Goal: Task Accomplishment & Management: Manage account settings

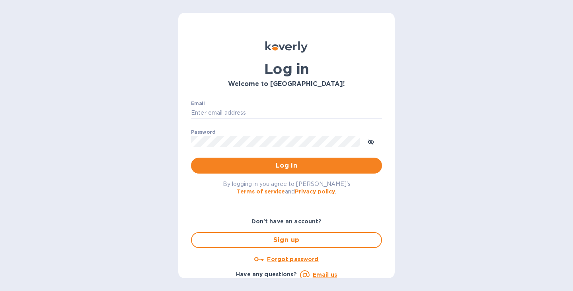
type input "[PERSON_NAME][EMAIL_ADDRESS][DOMAIN_NAME]"
click at [287, 165] on span "Log in" at bounding box center [286, 166] width 178 height 10
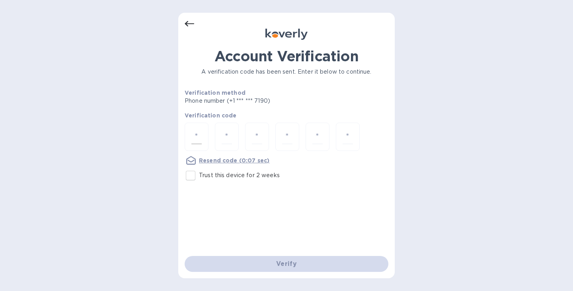
click at [201, 131] on input "number" at bounding box center [196, 136] width 10 height 15
type input "5"
type input "4"
type input "8"
type input "3"
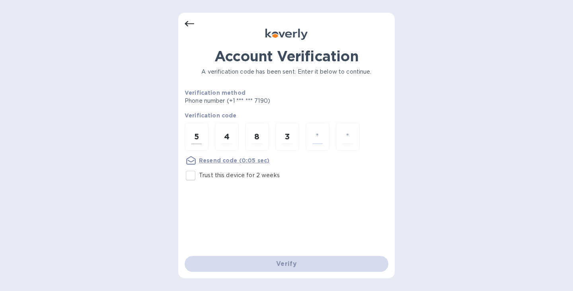
type input "4"
type input "5"
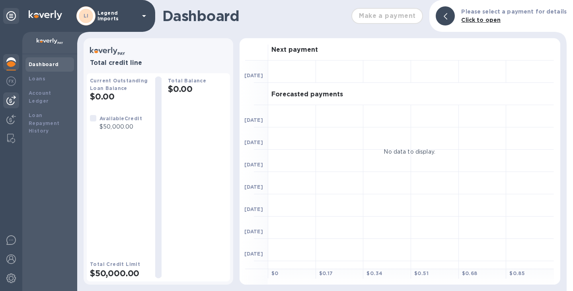
click at [12, 97] on img at bounding box center [11, 100] width 10 height 10
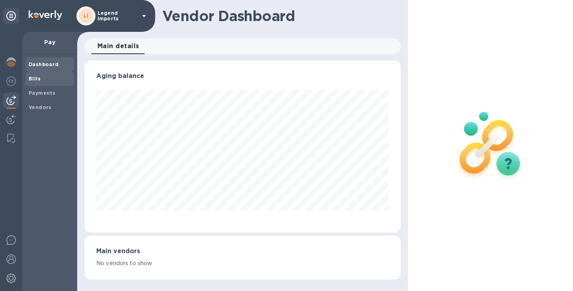
scroll to position [172, 316]
click at [38, 80] on b "Bills" at bounding box center [35, 79] width 12 height 6
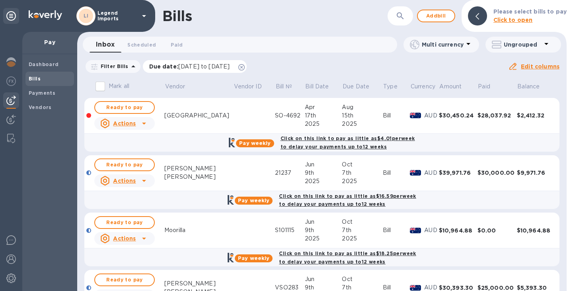
click at [238, 63] on span "Due date : 08/04/2025 to 12/02/2025" at bounding box center [193, 66] width 89 height 8
click at [245, 66] on icon at bounding box center [241, 67] width 6 height 6
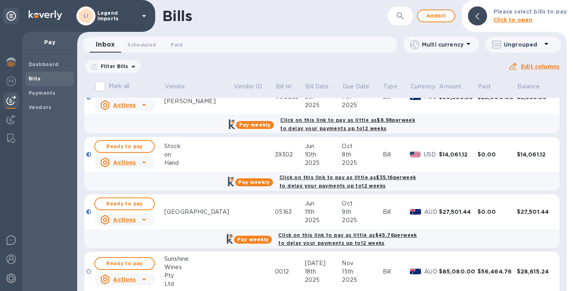
scroll to position [253, 0]
drag, startPoint x: 544, startPoint y: 208, endPoint x: 510, endPoint y: 208, distance: 34.2
click at [517, 208] on div "$27,501.44" at bounding box center [535, 211] width 36 height 8
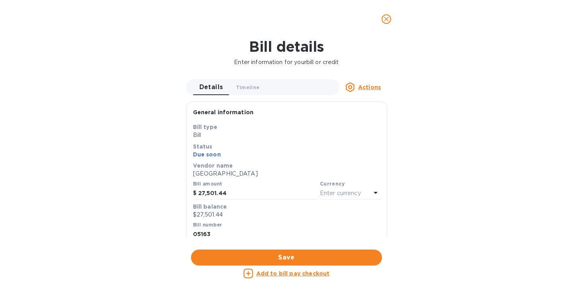
copy div "$27,501.44"
drag, startPoint x: 237, startPoint y: 194, endPoint x: 192, endPoint y: 192, distance: 45.4
click at [192, 192] on div "Bill amount $ 27,501.44" at bounding box center [254, 189] width 127 height 21
click at [388, 18] on icon "close" at bounding box center [386, 19] width 8 height 8
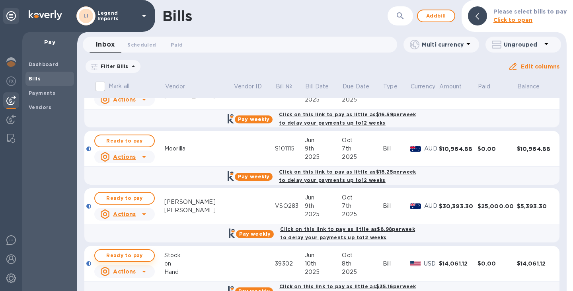
scroll to position [142, 0]
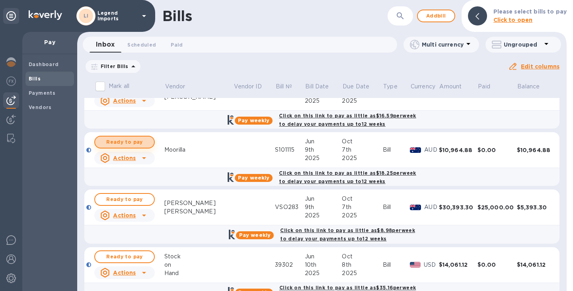
click at [128, 142] on span "Ready to pay" at bounding box center [124, 142] width 46 height 10
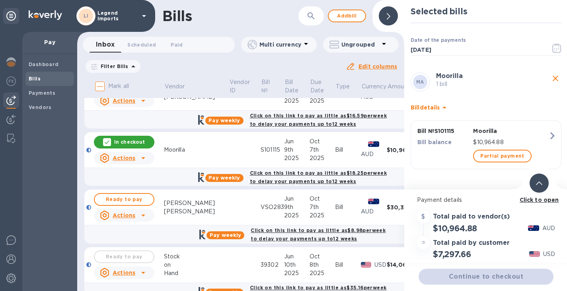
click at [548, 200] on b "Click to open" at bounding box center [538, 199] width 39 height 6
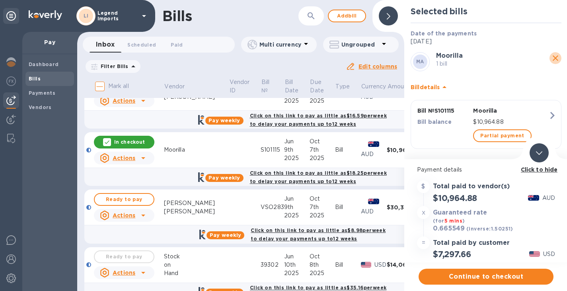
click at [552, 57] on icon "close" at bounding box center [555, 58] width 6 height 6
